Goal: Task Accomplishment & Management: Use online tool/utility

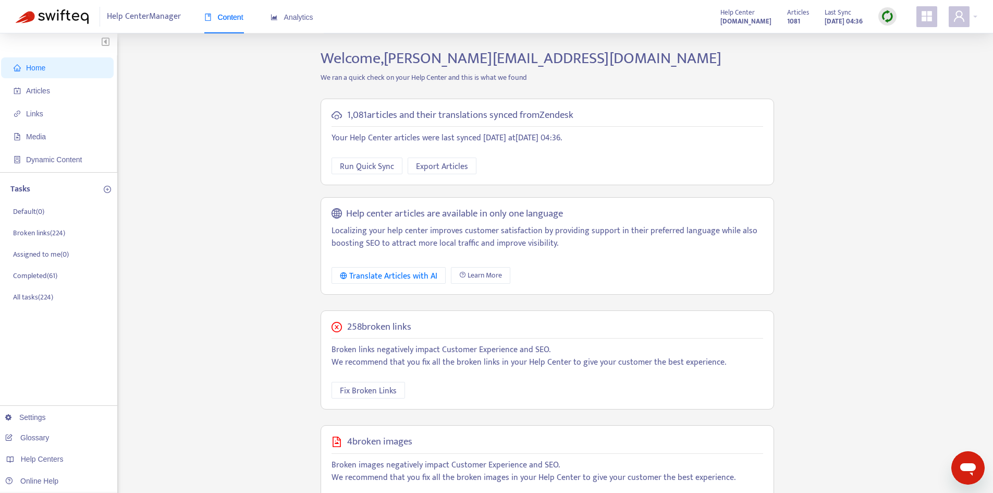
click at [893, 18] on img at bounding box center [887, 16] width 13 height 13
click at [909, 38] on link "Quick Sync" at bounding box center [909, 38] width 44 height 12
click at [77, 87] on span "Articles" at bounding box center [60, 90] width 92 height 21
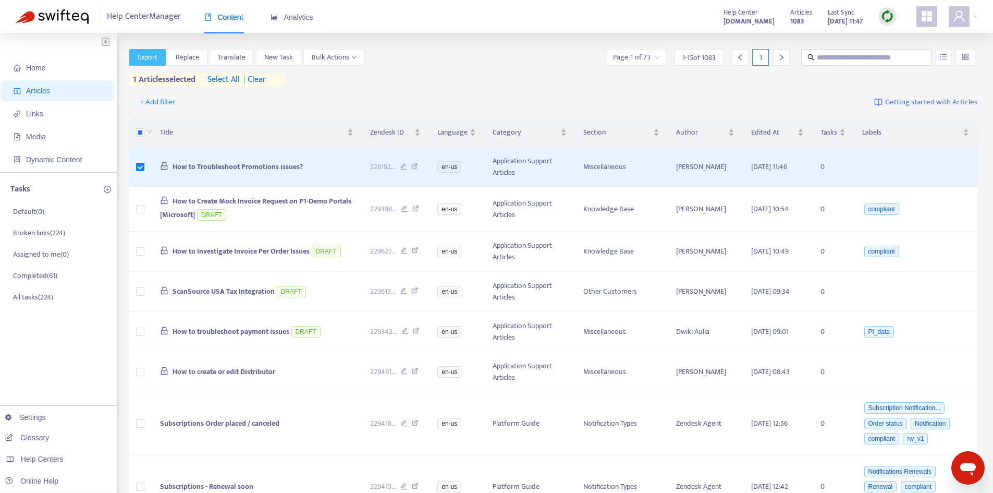
click at [156, 58] on span "Export" at bounding box center [148, 57] width 20 height 11
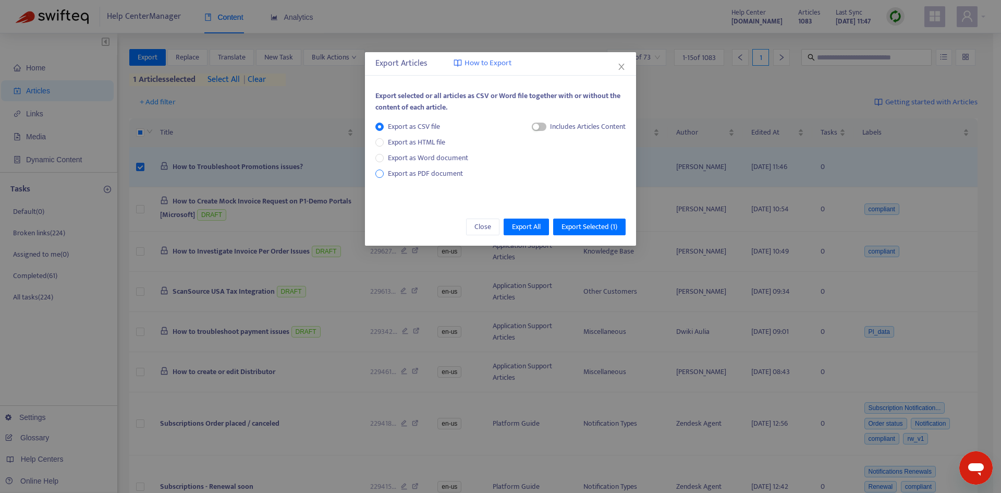
click at [449, 176] on span "Export as PDF document" at bounding box center [425, 173] width 75 height 12
click at [572, 225] on span "Export Selected ( 1 )" at bounding box center [590, 226] width 56 height 11
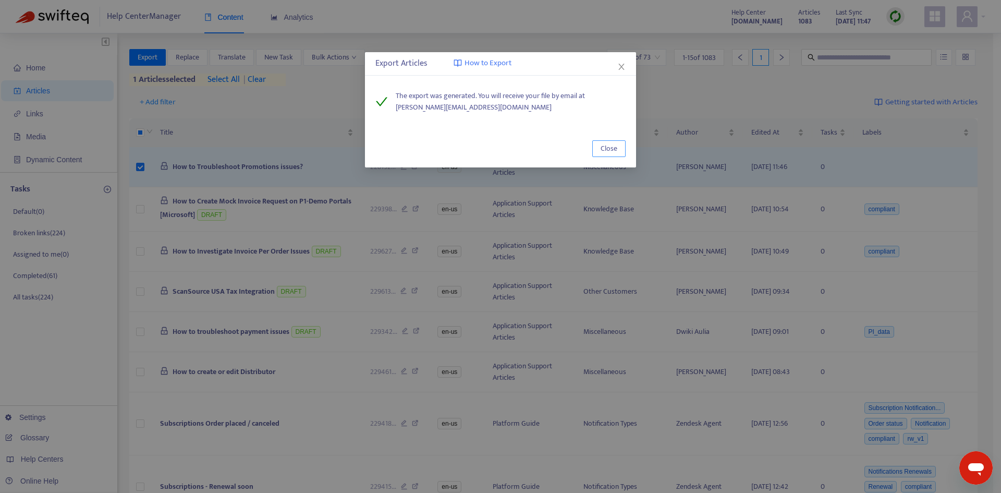
click at [602, 144] on span "Close" at bounding box center [609, 148] width 17 height 11
